Goal: Task Accomplishment & Management: Manage account settings

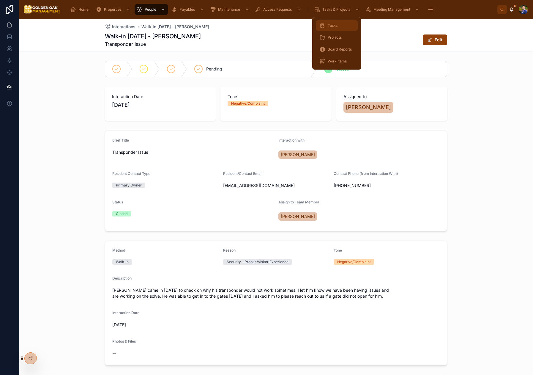
click at [326, 24] on div "Tasks" at bounding box center [337, 26] width 35 height 10
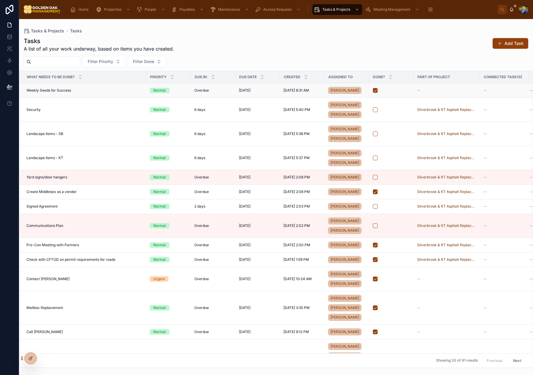
click at [119, 93] on div "Weekly Seeds for Success Weekly Seeds for Success" at bounding box center [84, 90] width 116 height 5
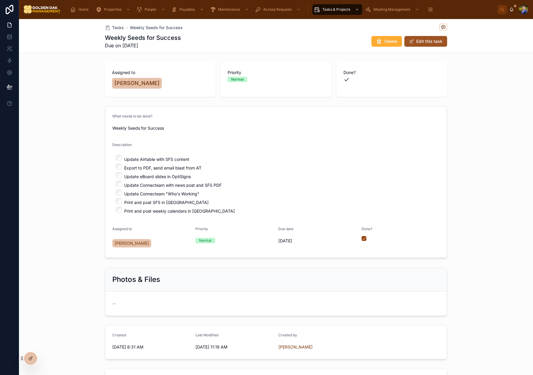
click at [417, 38] on button "Edit this task" at bounding box center [426, 41] width 43 height 11
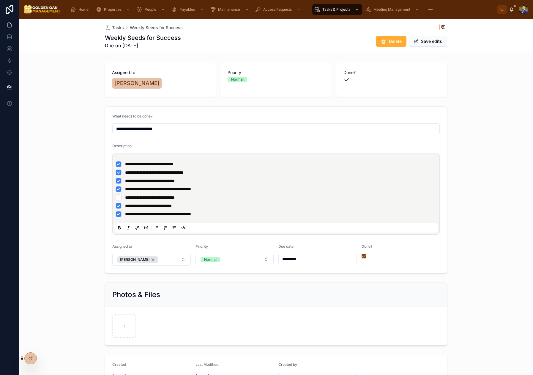
click at [117, 196] on li "**********" at bounding box center [276, 197] width 321 height 6
click at [437, 41] on span "Save edits" at bounding box center [428, 41] width 38 height 11
click at [437, 42] on button "Save edits" at bounding box center [428, 41] width 38 height 11
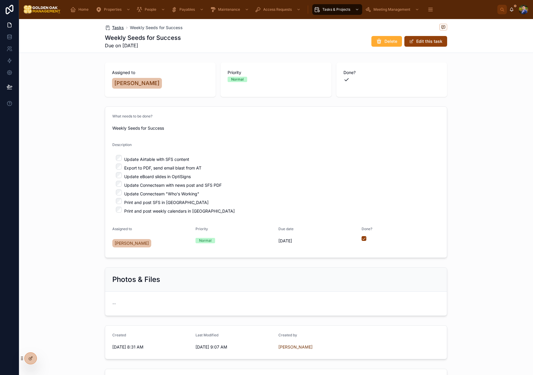
click at [120, 29] on span "Tasks" at bounding box center [118, 28] width 12 height 6
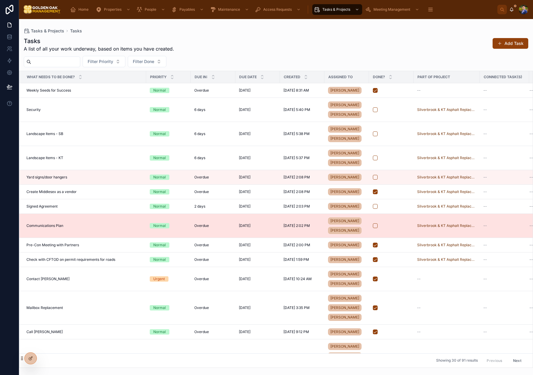
click at [107, 228] on div "Communications Plan Communications Plan" at bounding box center [84, 225] width 116 height 5
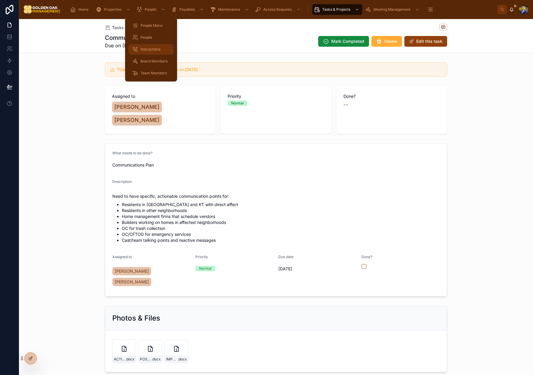
click at [143, 49] on span "Interactions" at bounding box center [151, 49] width 20 height 5
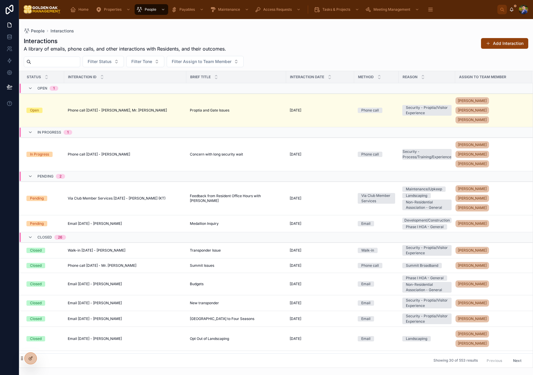
click at [509, 44] on button "Add Interaction" at bounding box center [504, 43] width 47 height 11
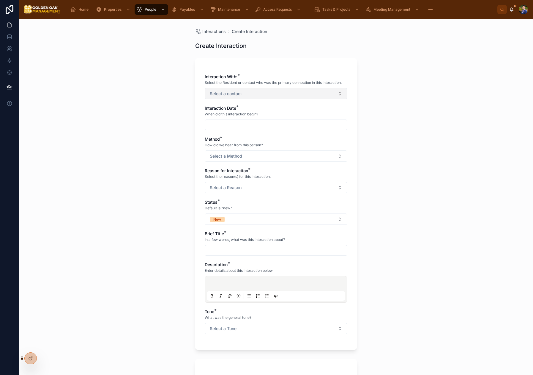
click at [237, 93] on span "Select a contact" at bounding box center [226, 94] width 32 height 6
type input "****"
click at [236, 127] on span "[PERSON_NAME]" at bounding box center [226, 127] width 34 height 6
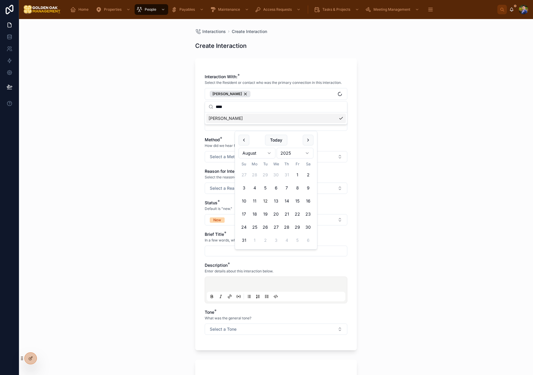
click at [241, 126] on input "text" at bounding box center [276, 125] width 142 height 8
click at [268, 201] on button "12" at bounding box center [265, 201] width 11 height 11
type input "*********"
click at [189, 177] on div "Interactions Create Interaction Create Interaction Interaction With: * Select t…" at bounding box center [276, 197] width 514 height 356
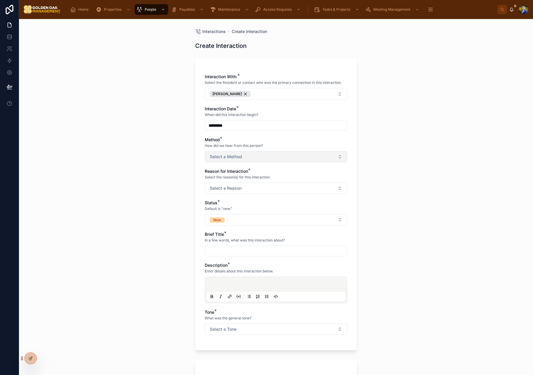
click at [238, 159] on span "Select a Method" at bounding box center [226, 157] width 32 height 6
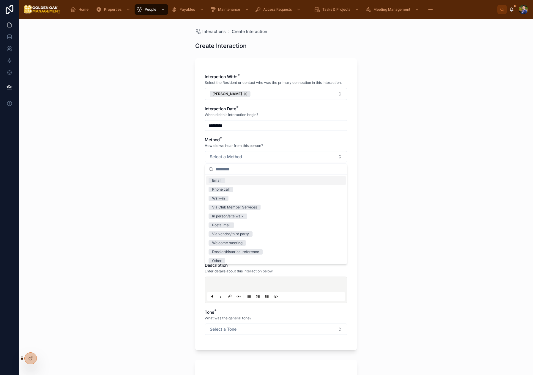
click at [236, 181] on div "Email" at bounding box center [276, 180] width 140 height 9
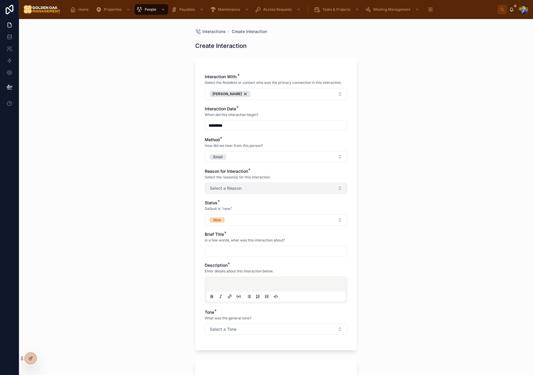
drag, startPoint x: 163, startPoint y: 182, endPoint x: 240, endPoint y: 183, distance: 77.3
click at [165, 182] on div "Interactions Create Interaction Create Interaction Interaction With: * Select t…" at bounding box center [276, 197] width 514 height 356
click at [243, 183] on button "Select a Reason" at bounding box center [276, 188] width 143 height 11
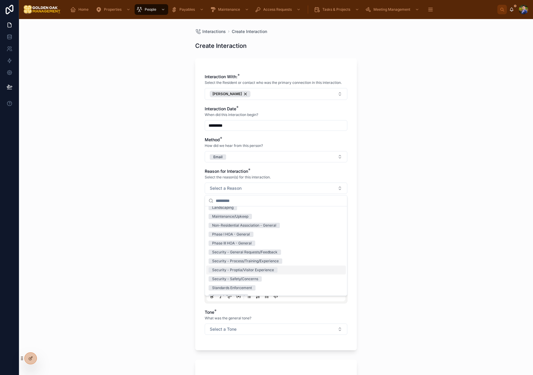
scroll to position [69, 0]
click at [268, 269] on div "Security - Proptia/Visitor Experience" at bounding box center [243, 267] width 62 height 5
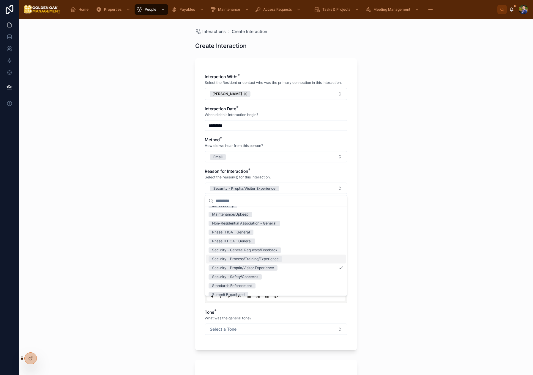
click at [132, 231] on div "Interactions Create Interaction Create Interaction Interaction With: * Select t…" at bounding box center [276, 197] width 514 height 356
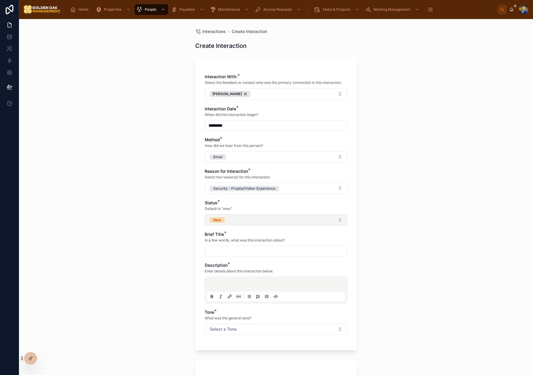
click at [241, 221] on button "New" at bounding box center [276, 219] width 143 height 11
click at [239, 279] on div "Closed" at bounding box center [276, 279] width 140 height 9
click at [247, 258] on div "Interaction With: * Select the Resident or contact who was the primary connecti…" at bounding box center [276, 207] width 143 height 267
click at [247, 255] on div at bounding box center [276, 251] width 143 height 11
click at [247, 252] on input "text" at bounding box center [276, 251] width 142 height 8
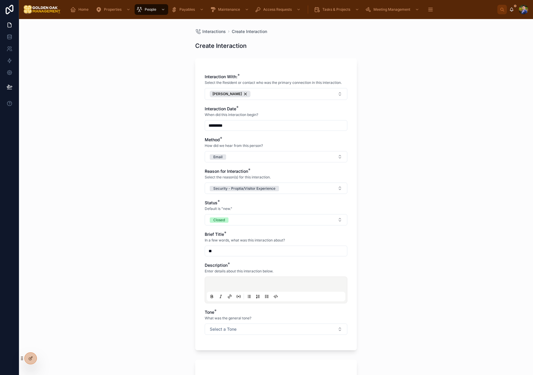
type input "*"
type input "**********"
click at [243, 282] on div at bounding box center [276, 290] width 139 height 23
click at [242, 282] on p at bounding box center [277, 285] width 139 height 6
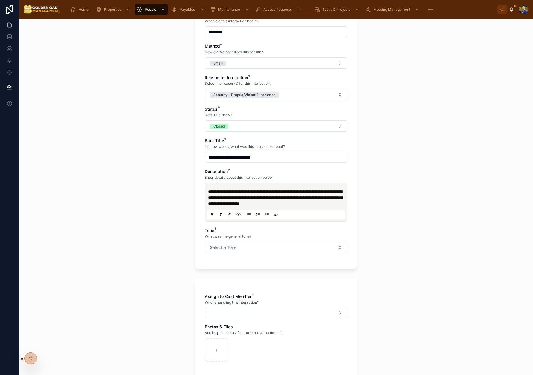
scroll to position [95, 0]
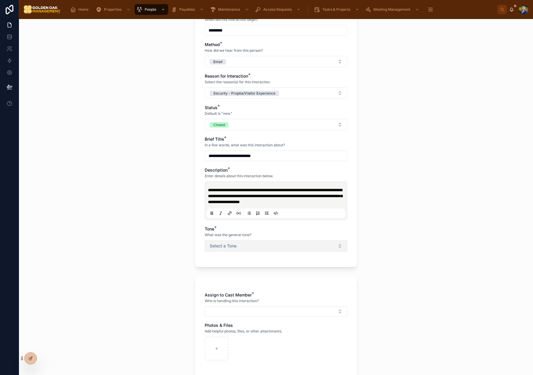
click at [245, 252] on button "Select a Tone" at bounding box center [276, 245] width 143 height 11
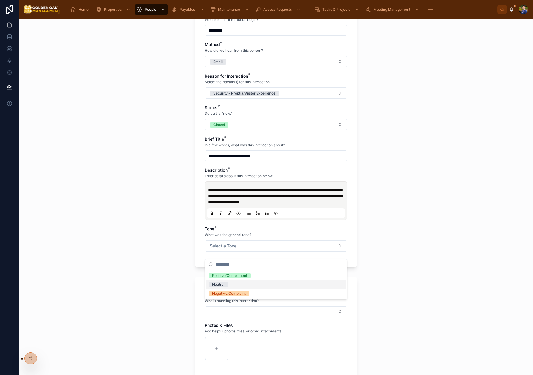
click at [228, 283] on div "Neutral" at bounding box center [276, 284] width 140 height 9
click at [196, 282] on form "**********" at bounding box center [276, 197] width 162 height 474
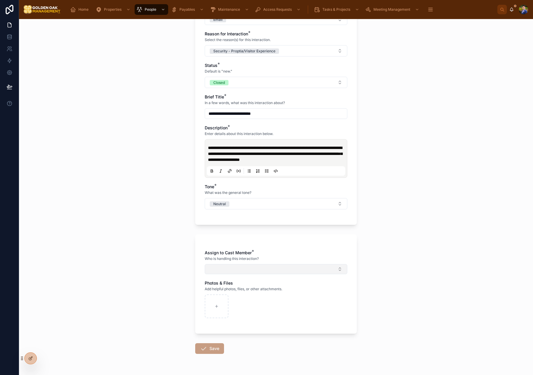
scroll to position [141, 0]
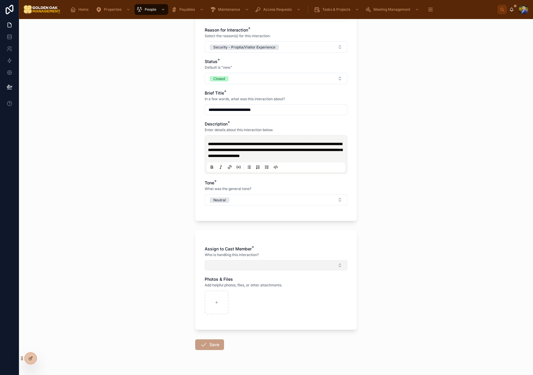
click at [236, 270] on button "Select Button" at bounding box center [276, 265] width 143 height 10
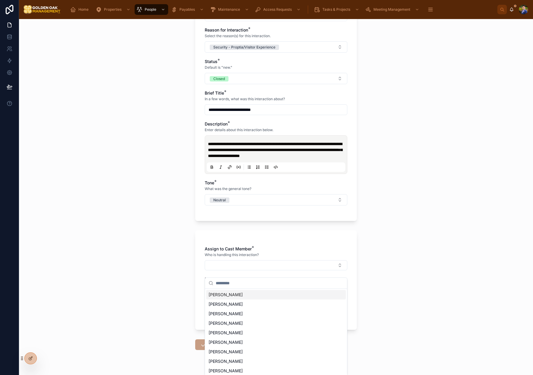
drag, startPoint x: 225, startPoint y: 294, endPoint x: 194, endPoint y: 299, distance: 31.0
click at [225, 294] on span "[PERSON_NAME]" at bounding box center [226, 295] width 34 height 6
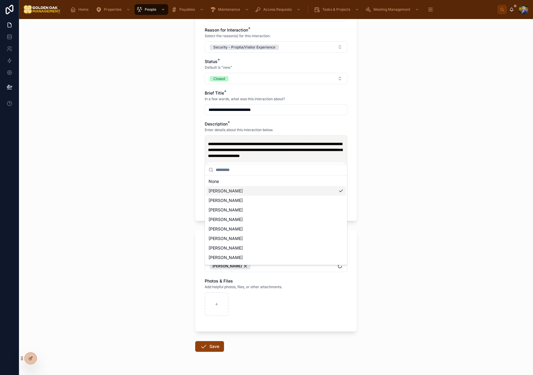
drag, startPoint x: 168, startPoint y: 304, endPoint x: 172, endPoint y: 306, distance: 4.8
click at [169, 303] on div "**********" at bounding box center [276, 197] width 514 height 356
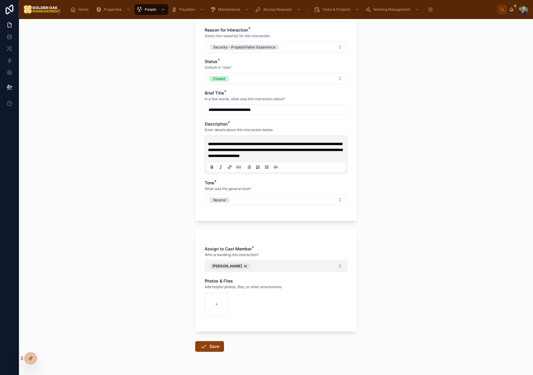
click at [279, 272] on button "[PERSON_NAME]" at bounding box center [276, 266] width 143 height 12
click at [212, 352] on button "Save" at bounding box center [209, 346] width 29 height 11
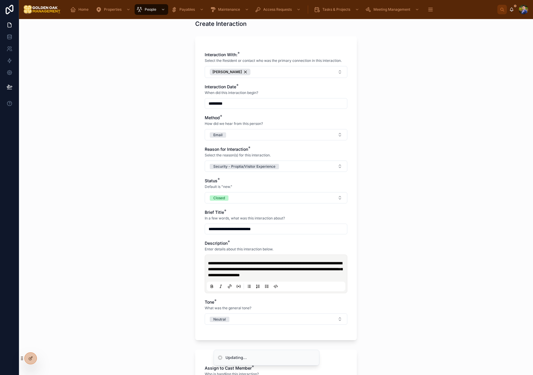
scroll to position [20, 0]
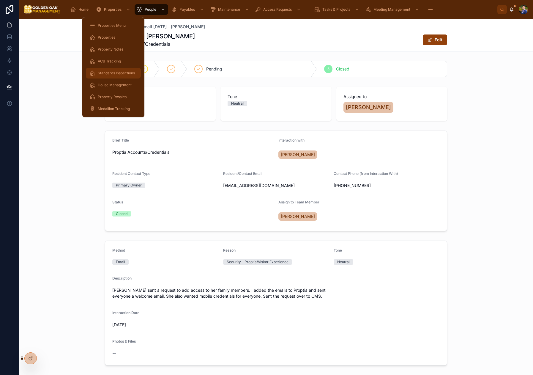
click at [124, 72] on span "Standards Inspections" at bounding box center [116, 73] width 37 height 5
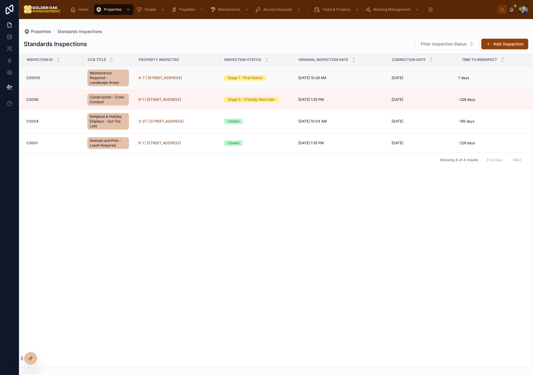
click at [201, 77] on div "4-7 | [STREET_ADDRESS]" at bounding box center [178, 78] width 78 height 5
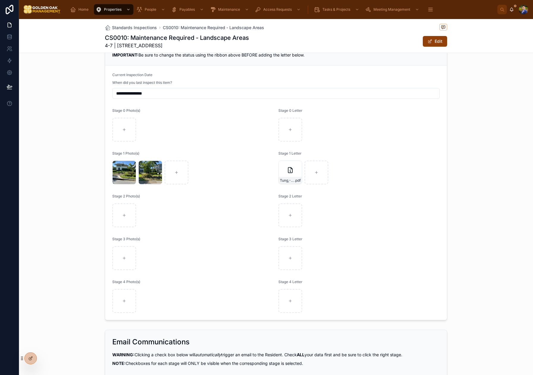
scroll to position [323, 0]
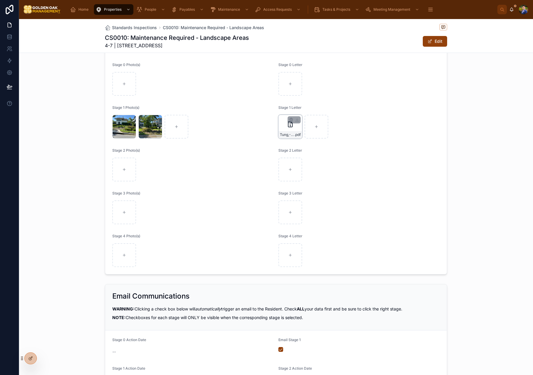
click at [288, 129] on div "Tung,-Stage-1---First-Notice .pdf" at bounding box center [291, 127] width 24 height 24
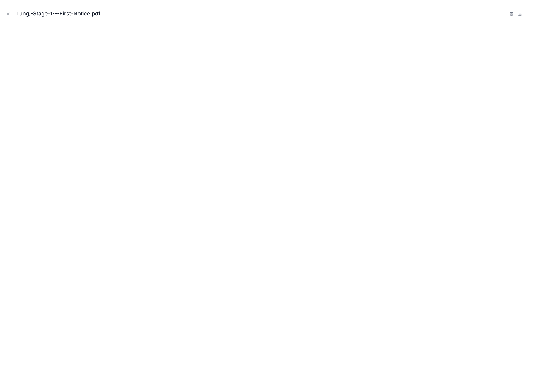
click at [7, 13] on icon "Close modal" at bounding box center [8, 14] width 4 height 4
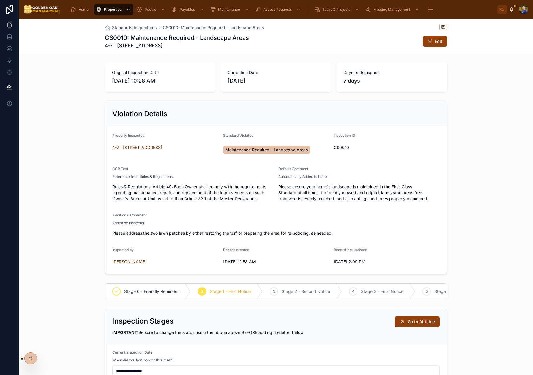
scroll to position [0, 0]
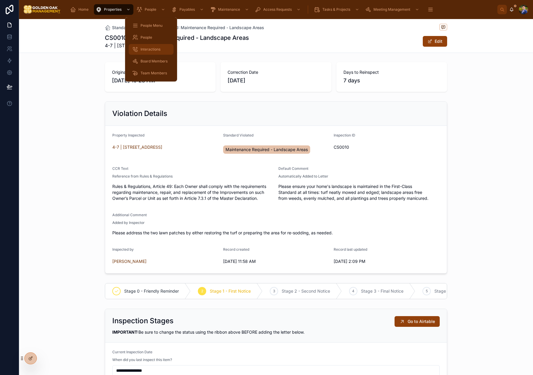
click at [155, 51] on span "Interactions" at bounding box center [151, 49] width 20 height 5
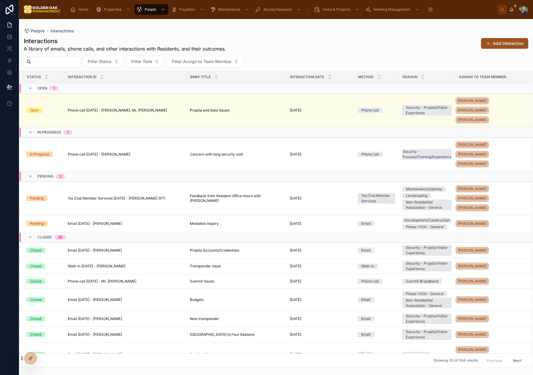
click at [508, 42] on button "Add Interaction" at bounding box center [504, 43] width 47 height 11
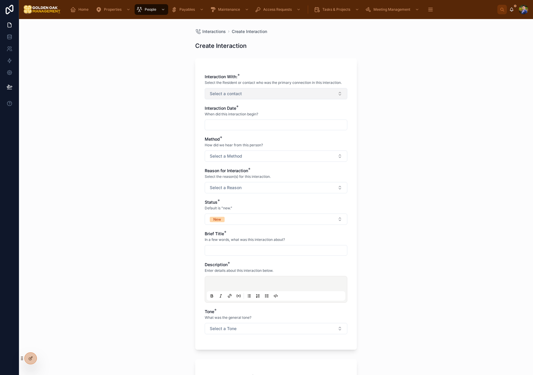
click at [333, 93] on button "Select a contact" at bounding box center [276, 93] width 143 height 11
type input "****"
click at [305, 130] on div "Mr. [PERSON_NAME]" at bounding box center [276, 127] width 140 height 10
click at [342, 130] on div "Mr. [PERSON_NAME]" at bounding box center [276, 128] width 140 height 10
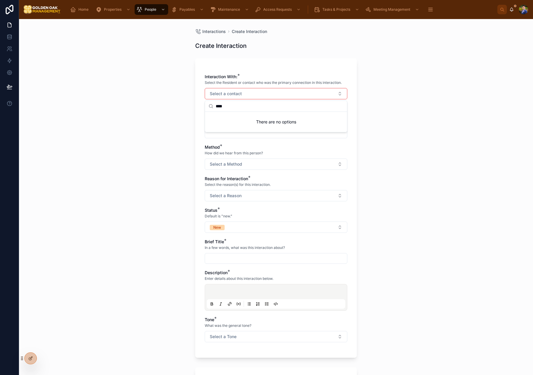
drag, startPoint x: 136, startPoint y: 131, endPoint x: 149, endPoint y: 131, distance: 12.8
click at [136, 131] on div "Interactions Create Interaction Create Interaction Interaction With: * Select t…" at bounding box center [276, 197] width 514 height 356
click at [248, 96] on button "Select a contact" at bounding box center [276, 93] width 143 height 11
type input "***"
click at [243, 128] on span "Mr. [PERSON_NAME]" at bounding box center [230, 127] width 42 height 6
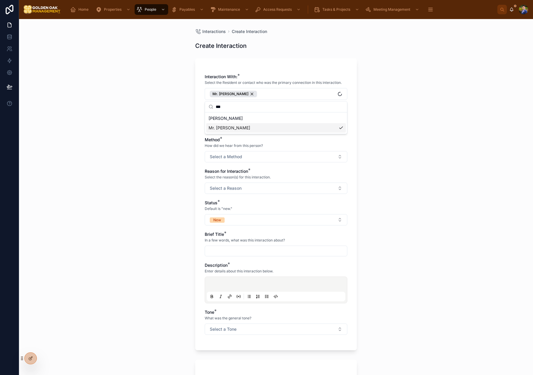
click at [118, 122] on div "Interactions Create Interaction Create Interaction Interaction With: * Select t…" at bounding box center [276, 197] width 514 height 356
click at [275, 125] on input "text" at bounding box center [276, 125] width 142 height 8
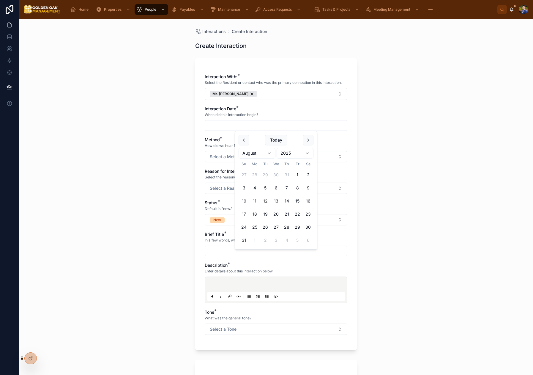
drag, startPoint x: 265, startPoint y: 202, endPoint x: 222, endPoint y: 195, distance: 43.7
click at [265, 202] on button "12" at bounding box center [265, 201] width 11 height 11
type input "*********"
click at [157, 183] on div "Interactions Create Interaction Create Interaction Interaction With: * Select t…" at bounding box center [276, 197] width 514 height 356
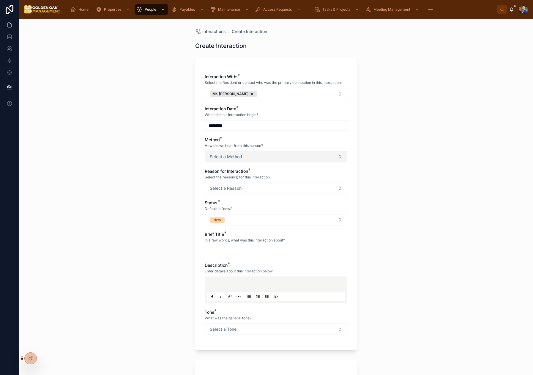
click at [235, 154] on span "Select a Method" at bounding box center [226, 157] width 32 height 6
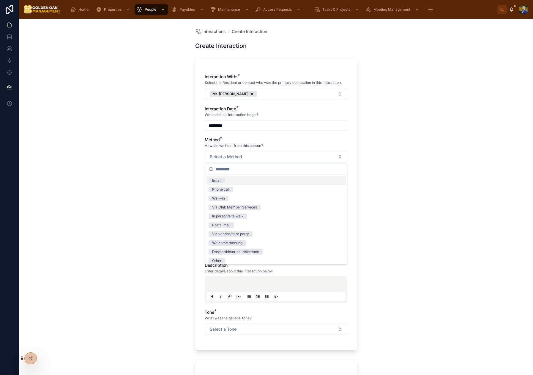
drag, startPoint x: 228, startPoint y: 182, endPoint x: 181, endPoint y: 183, distance: 46.7
click at [227, 182] on div "Email" at bounding box center [276, 180] width 140 height 9
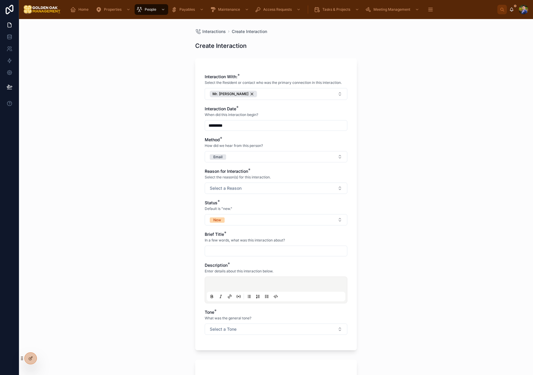
click at [170, 183] on div "Interactions Create Interaction Create Interaction Interaction With: * Select t…" at bounding box center [276, 197] width 514 height 356
click at [234, 153] on button "Email" at bounding box center [276, 156] width 143 height 11
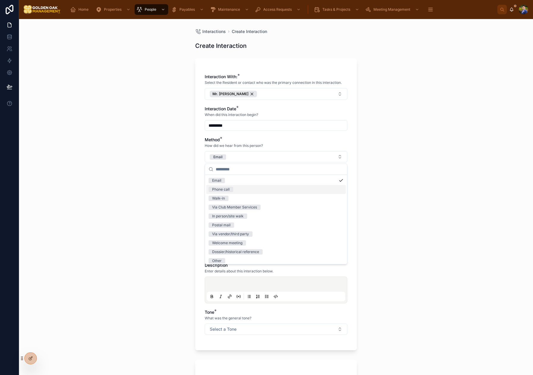
click at [236, 187] on div "Phone call" at bounding box center [276, 189] width 140 height 9
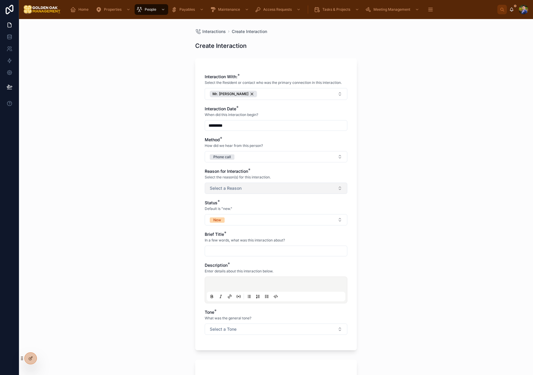
drag, startPoint x: 168, startPoint y: 188, endPoint x: 213, endPoint y: 186, distance: 44.9
click at [171, 188] on div "Interactions Create Interaction Create Interaction Interaction With: * Select t…" at bounding box center [276, 197] width 514 height 356
click at [242, 185] on button "Select a Reason" at bounding box center [276, 188] width 143 height 11
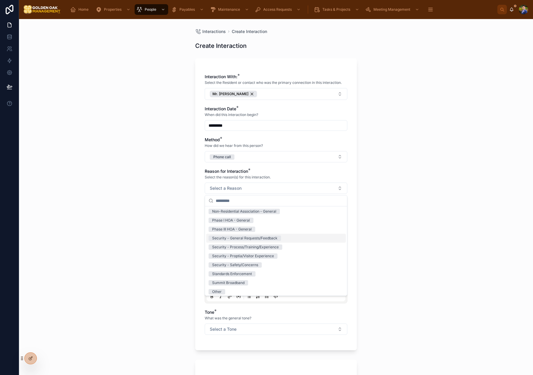
scroll to position [92, 0]
drag, startPoint x: 265, startPoint y: 247, endPoint x: 192, endPoint y: 235, distance: 73.9
click at [264, 247] on div "Security - Proptia/Visitor Experience" at bounding box center [243, 245] width 62 height 5
click at [165, 228] on div "Interactions Create Interaction Create Interaction Interaction With: * Select t…" at bounding box center [276, 197] width 514 height 356
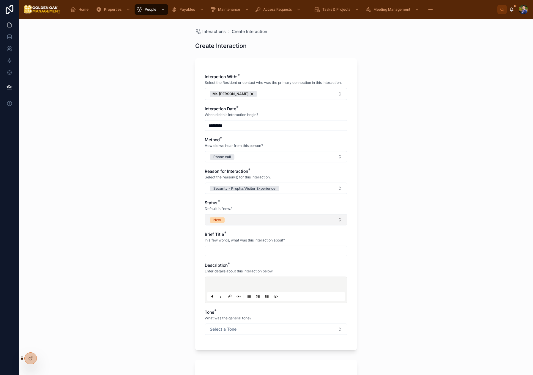
click at [241, 219] on button "New" at bounding box center [276, 219] width 143 height 11
drag, startPoint x: 235, startPoint y: 278, endPoint x: 236, endPoint y: 267, distance: 11.0
click at [235, 278] on div "Closed" at bounding box center [276, 279] width 140 height 9
click at [241, 248] on input "text" at bounding box center [276, 251] width 142 height 8
type input "*"
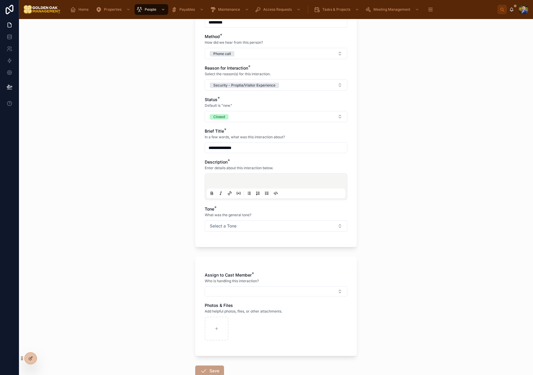
scroll to position [142, 0]
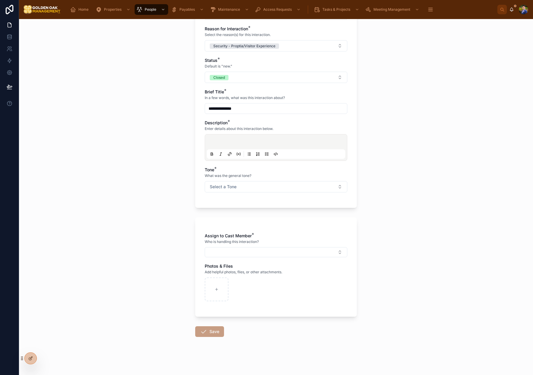
type input "**********"
click at [237, 141] on p at bounding box center [277, 143] width 139 height 6
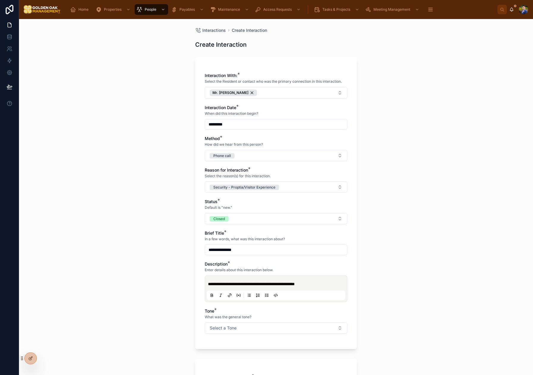
scroll to position [0, 0]
click at [294, 93] on button "Mr. [PERSON_NAME]" at bounding box center [276, 94] width 143 height 12
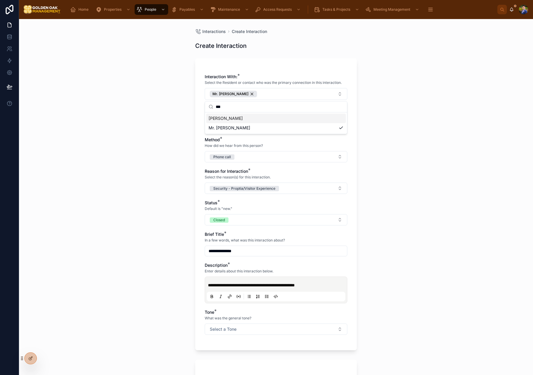
type input "***"
click at [243, 118] on span "[PERSON_NAME]" at bounding box center [226, 118] width 34 height 6
click at [417, 150] on div "**********" at bounding box center [276, 197] width 514 height 356
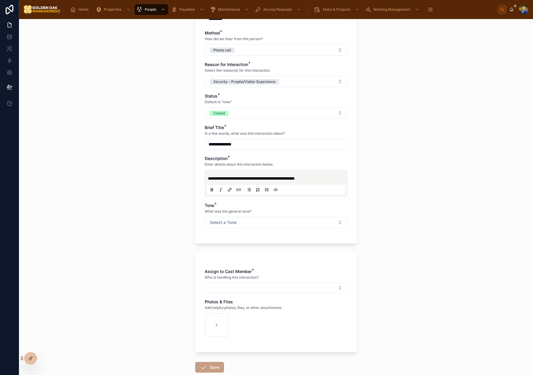
scroll to position [117, 0]
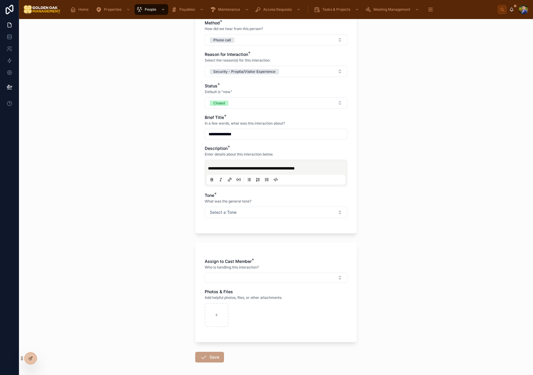
click at [335, 169] on p "**********" at bounding box center [277, 168] width 139 height 6
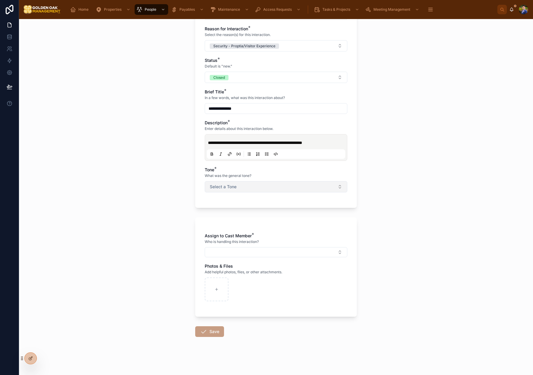
click at [278, 184] on button "Select a Tone" at bounding box center [276, 186] width 143 height 11
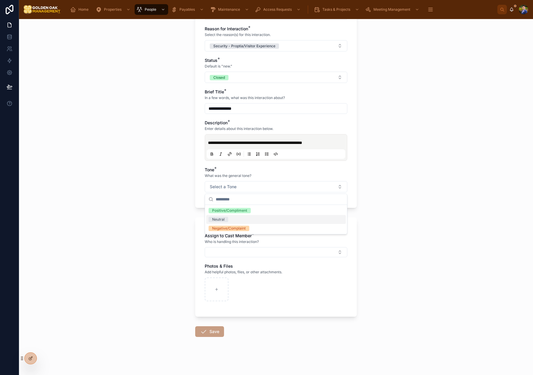
drag, startPoint x: 230, startPoint y: 221, endPoint x: 232, endPoint y: 241, distance: 21.0
click at [230, 220] on div "Neutral" at bounding box center [276, 219] width 140 height 9
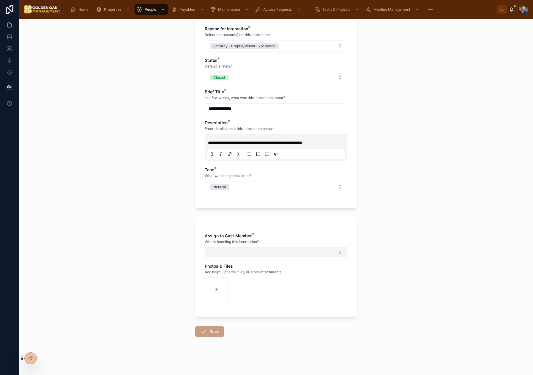
click at [239, 252] on button "Select Button" at bounding box center [276, 252] width 143 height 10
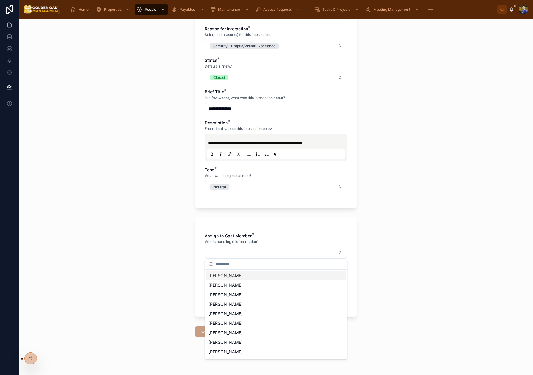
click at [231, 277] on span "[PERSON_NAME]" at bounding box center [226, 276] width 34 height 6
click at [179, 272] on div "**********" at bounding box center [276, 197] width 514 height 356
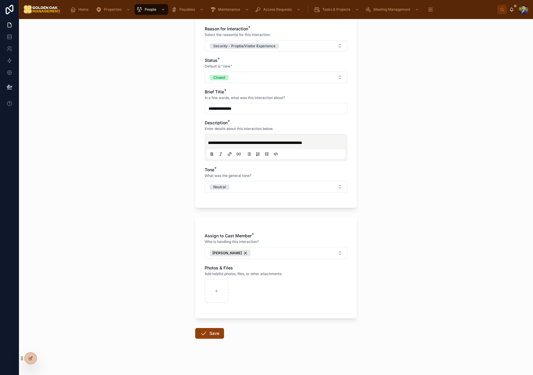
drag, startPoint x: 145, startPoint y: 265, endPoint x: 197, endPoint y: 312, distance: 69.7
click at [145, 265] on div "**********" at bounding box center [276, 197] width 514 height 356
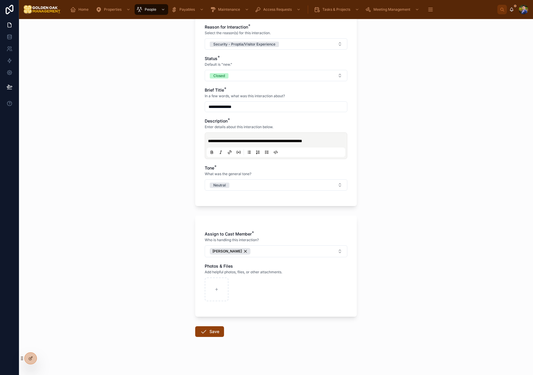
click at [212, 334] on button "Save" at bounding box center [209, 331] width 29 height 11
click at [292, 252] on button "[PERSON_NAME]" at bounding box center [276, 251] width 143 height 12
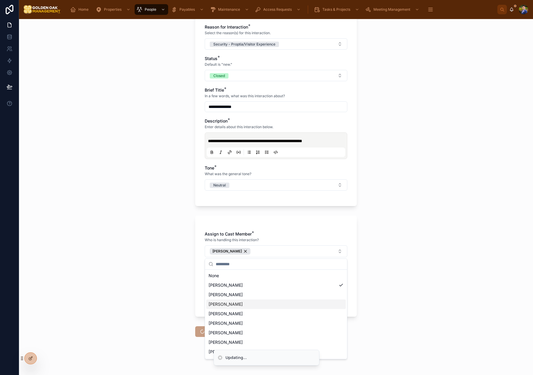
scroll to position [5, 0]
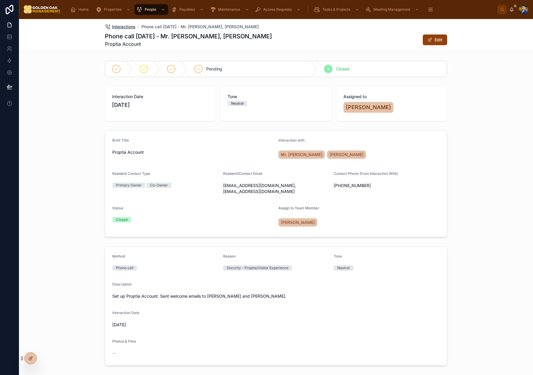
click at [120, 26] on span "Interactions" at bounding box center [123, 27] width 23 height 6
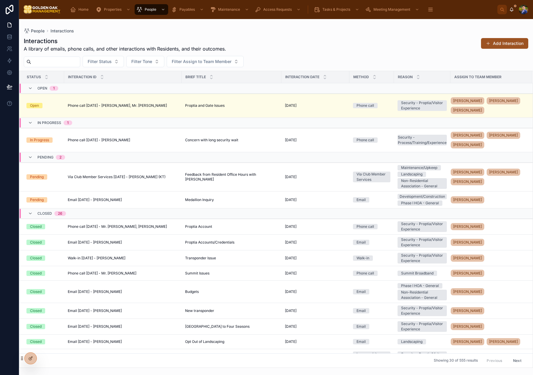
click at [500, 42] on button "Add Interaction" at bounding box center [504, 43] width 47 height 11
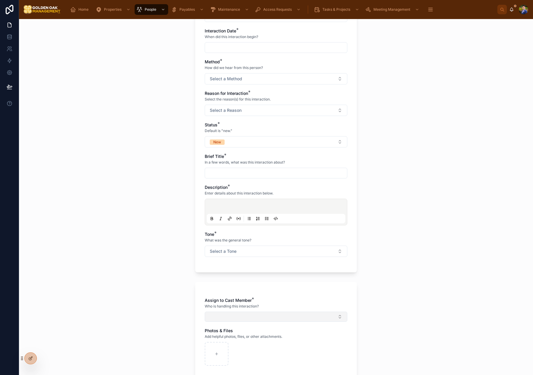
drag, startPoint x: 236, startPoint y: 314, endPoint x: 249, endPoint y: 316, distance: 12.6
click at [236, 314] on button "Select Button" at bounding box center [276, 317] width 143 height 10
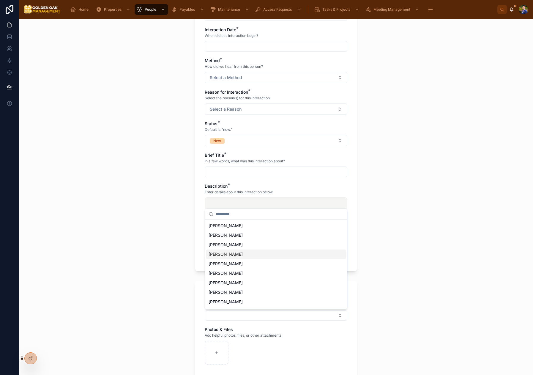
scroll to position [8, 0]
click at [411, 251] on div "Interactions Create Interaction Create Interaction Interaction With: * Select t…" at bounding box center [276, 197] width 514 height 356
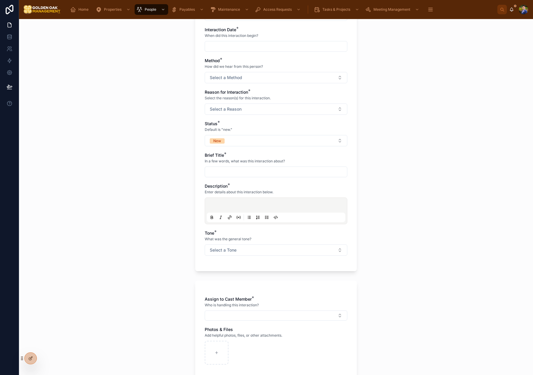
scroll to position [0, 0]
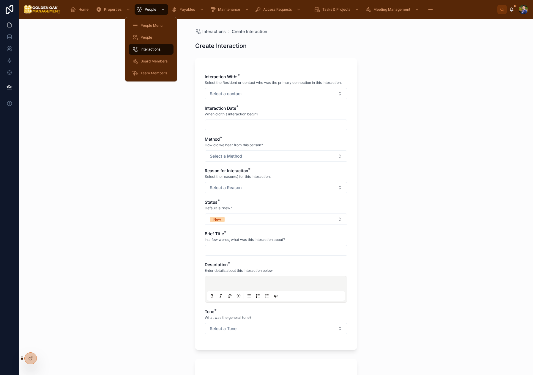
click at [156, 50] on span "Interactions" at bounding box center [151, 49] width 20 height 5
